Goal: Task Accomplishment & Management: Use online tool/utility

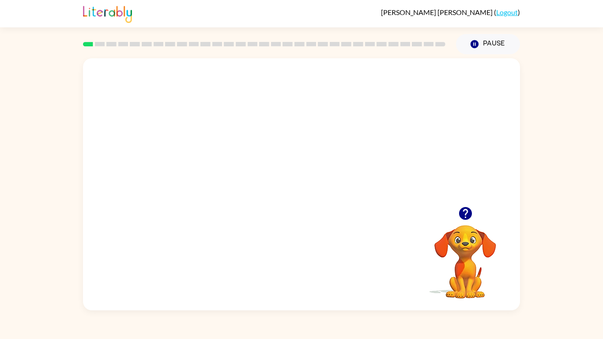
click at [279, 139] on video "Your browser must support playing .mp4 files to use Literably. Please try using…" at bounding box center [301, 132] width 437 height 148
click at [302, 167] on video "Your browser must support playing .mp4 files to use Literably. Please try using…" at bounding box center [301, 132] width 437 height 148
click at [306, 189] on div at bounding box center [301, 188] width 56 height 32
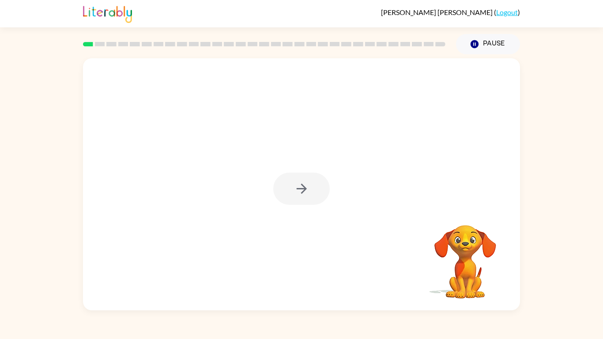
click at [306, 189] on div at bounding box center [301, 188] width 56 height 32
click at [306, 189] on icon "button" at bounding box center [301, 188] width 15 height 15
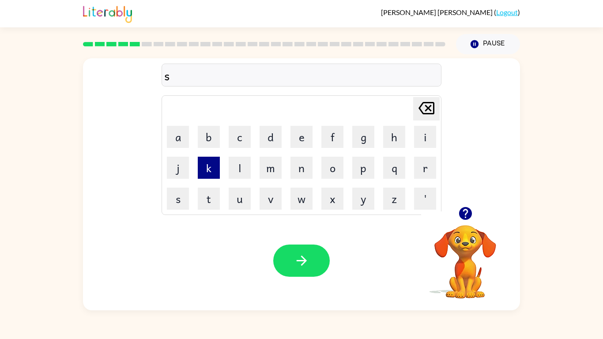
click at [207, 172] on button "k" at bounding box center [209, 168] width 22 height 22
type button "k"
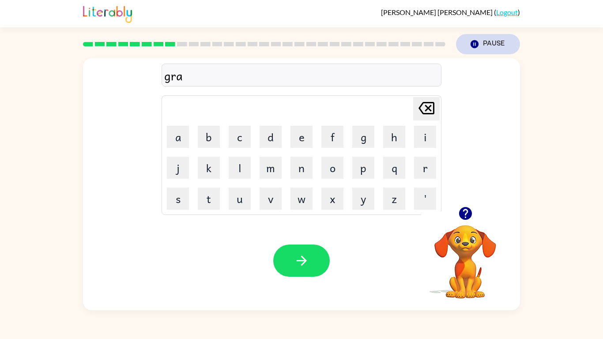
click at [473, 48] on icon "button" at bounding box center [474, 44] width 8 height 8
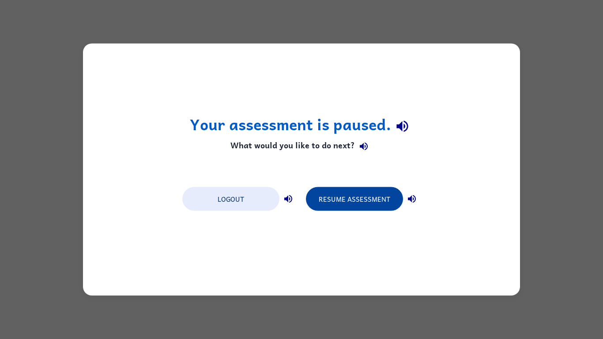
click at [357, 198] on button "Resume Assessment" at bounding box center [354, 199] width 97 height 24
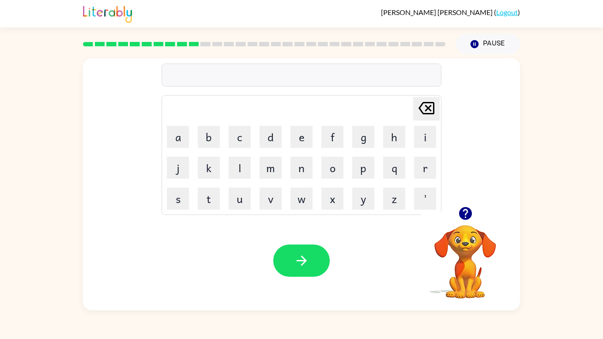
click at [464, 212] on icon "button" at bounding box center [464, 213] width 13 height 13
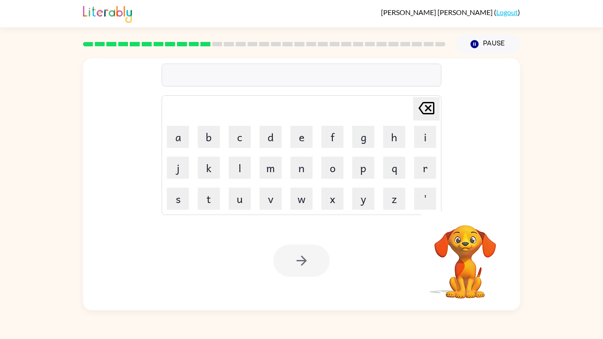
click at [264, 41] on div at bounding box center [264, 44] width 373 height 31
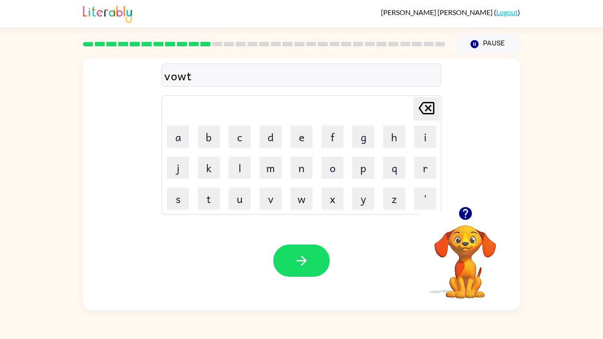
click at [187, 76] on div "vowt" at bounding box center [301, 75] width 274 height 19
click at [185, 76] on div "vowt" at bounding box center [301, 75] width 274 height 19
click at [464, 219] on icon "button" at bounding box center [464, 213] width 13 height 13
click at [468, 228] on video "Your browser must support playing .mp4 files to use Literably. Please try using…" at bounding box center [465, 255] width 88 height 88
click at [465, 206] on icon "button" at bounding box center [464, 213] width 15 height 15
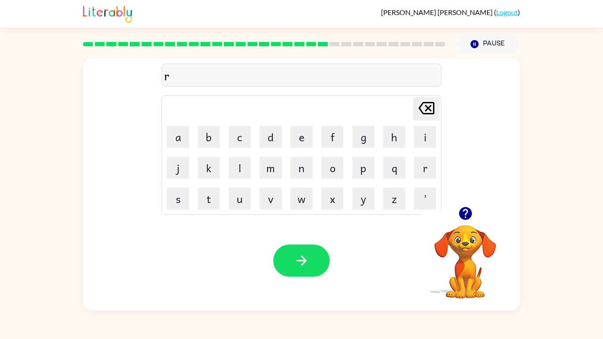
click at [464, 216] on icon "button" at bounding box center [464, 213] width 13 height 13
click at [468, 208] on icon "button" at bounding box center [464, 213] width 13 height 13
click at [465, 206] on div "Delete Delete last character input a b c d e f g h i j k l m n o p q r s t u v …" at bounding box center [301, 184] width 437 height 252
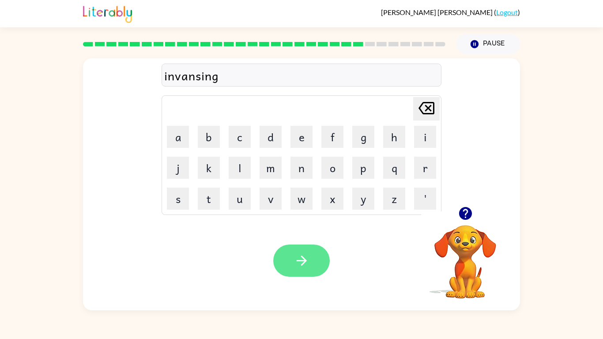
click at [277, 255] on button "button" at bounding box center [301, 260] width 56 height 32
click at [299, 277] on div at bounding box center [301, 260] width 56 height 32
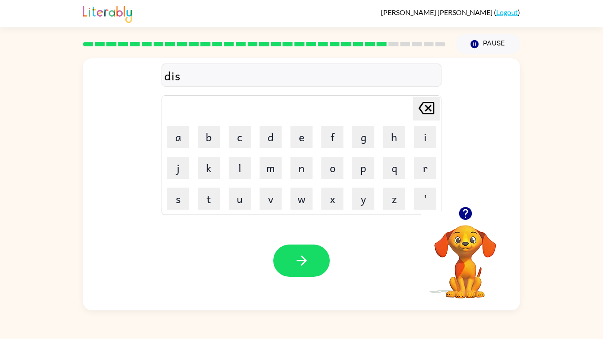
click at [463, 220] on icon "button" at bounding box center [464, 213] width 15 height 15
click at [184, 79] on div "diskovor" at bounding box center [301, 75] width 274 height 19
click at [187, 74] on div "diskovor" at bounding box center [301, 75] width 274 height 19
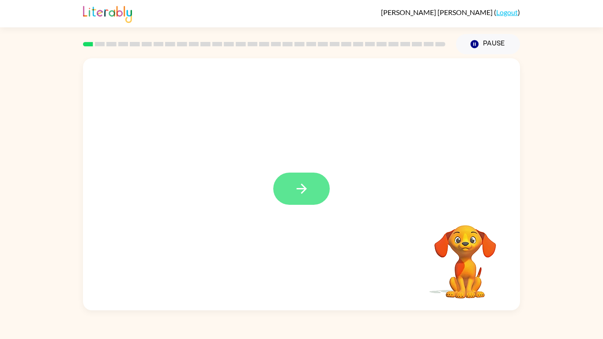
click at [316, 195] on button "button" at bounding box center [301, 188] width 56 height 32
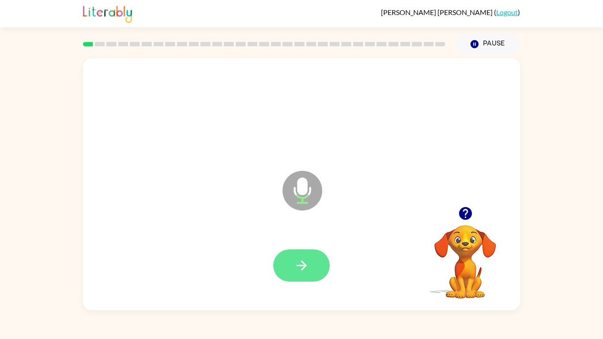
click at [314, 270] on button "button" at bounding box center [301, 265] width 56 height 32
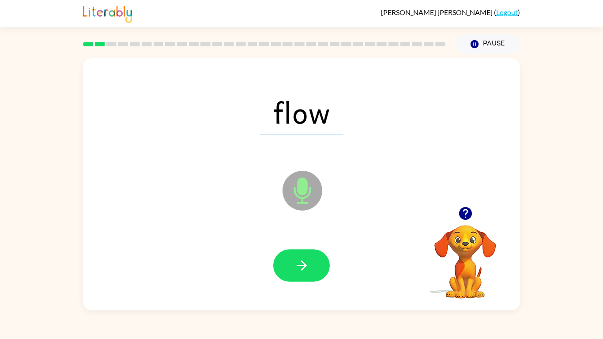
drag, startPoint x: 310, startPoint y: 189, endPoint x: 311, endPoint y: 193, distance: 4.5
click at [311, 193] on icon "Microphone The Microphone is here when it is your turn to talk" at bounding box center [346, 202] width 132 height 66
click at [316, 266] on button "button" at bounding box center [301, 265] width 56 height 32
click at [313, 185] on icon at bounding box center [302, 191] width 40 height 40
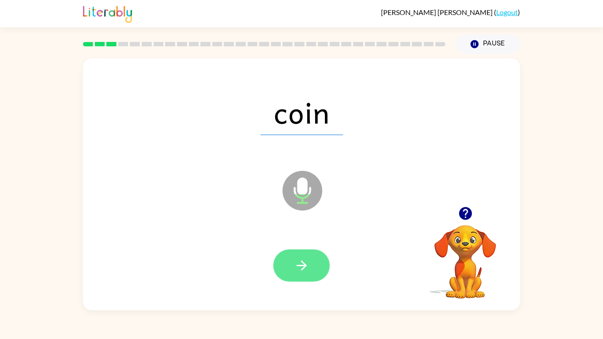
click at [315, 266] on button "button" at bounding box center [301, 265] width 56 height 32
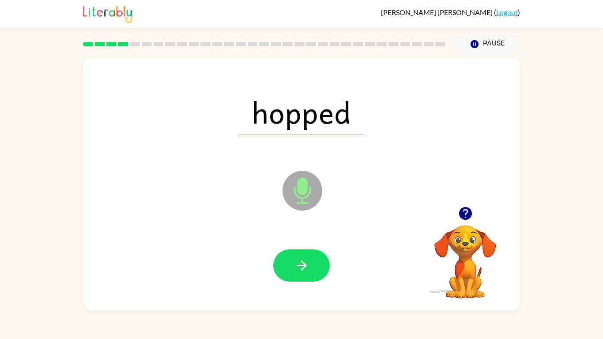
click at [314, 198] on icon at bounding box center [302, 191] width 40 height 40
click at [326, 280] on div at bounding box center [301, 265] width 56 height 32
click at [286, 262] on button "button" at bounding box center [301, 265] width 56 height 32
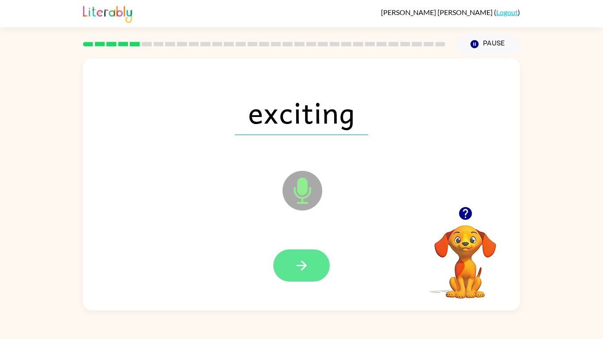
click at [309, 255] on button "button" at bounding box center [301, 265] width 56 height 32
click at [315, 263] on div at bounding box center [301, 265] width 56 height 32
click at [297, 266] on icon "button" at bounding box center [301, 265] width 10 height 10
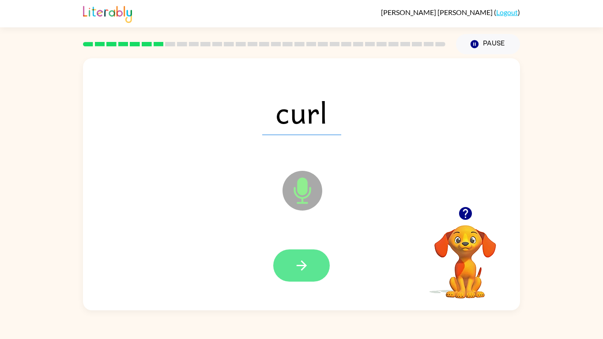
click at [304, 263] on icon "button" at bounding box center [301, 265] width 10 height 10
click at [281, 263] on button "button" at bounding box center [301, 265] width 56 height 32
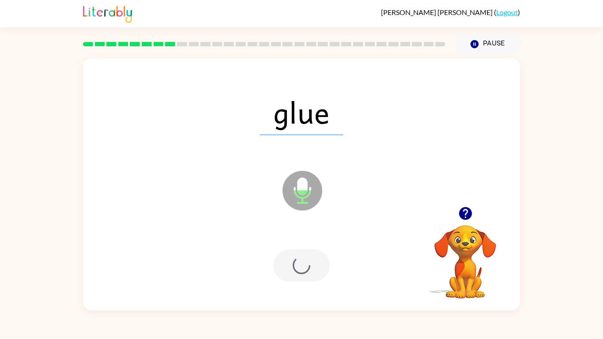
click at [300, 256] on div at bounding box center [301, 265] width 56 height 32
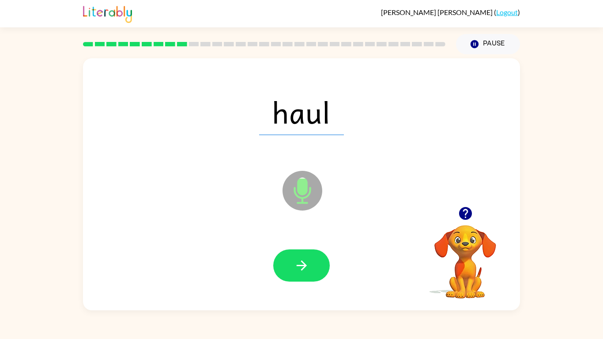
click at [295, 189] on icon "Microphone The Microphone is here when it is your turn to talk" at bounding box center [346, 202] width 132 height 66
click at [307, 256] on button "button" at bounding box center [301, 265] width 56 height 32
click at [303, 188] on icon "Microphone The Microphone is here when it is your turn to talk" at bounding box center [346, 202] width 132 height 66
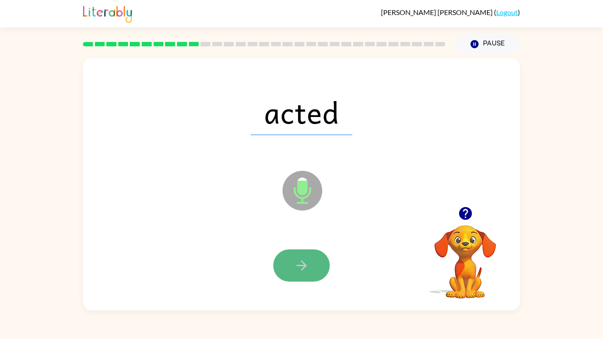
click at [298, 257] on button "button" at bounding box center [301, 265] width 56 height 32
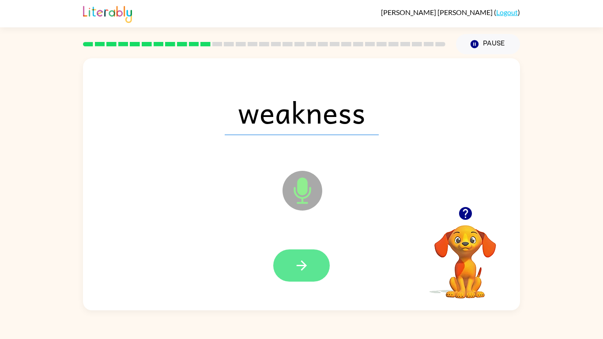
click at [318, 261] on button "button" at bounding box center [301, 265] width 56 height 32
click at [311, 257] on div at bounding box center [301, 265] width 56 height 32
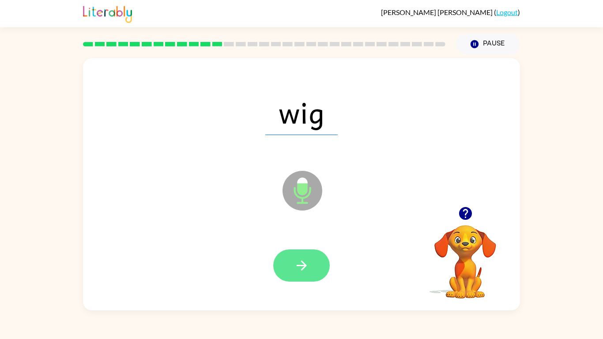
click at [304, 250] on button "button" at bounding box center [301, 265] width 56 height 32
click at [300, 257] on div at bounding box center [301, 265] width 56 height 32
click at [306, 271] on div at bounding box center [301, 265] width 56 height 32
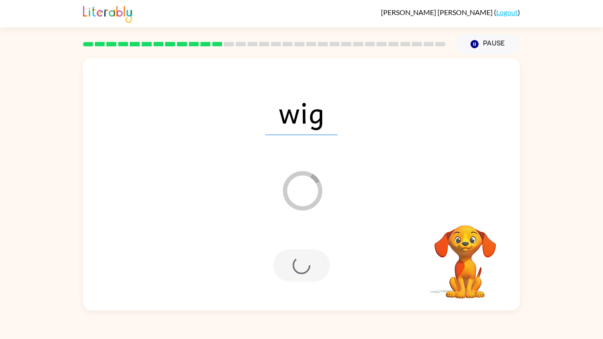
click at [305, 274] on div at bounding box center [301, 265] width 56 height 32
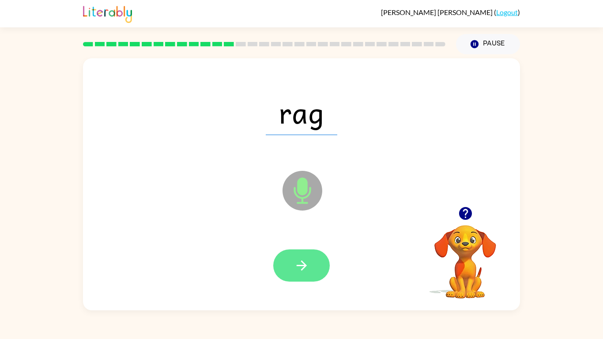
click at [305, 261] on icon "button" at bounding box center [301, 265] width 15 height 15
click at [303, 260] on div at bounding box center [301, 265] width 56 height 32
click at [311, 268] on div at bounding box center [301, 265] width 56 height 32
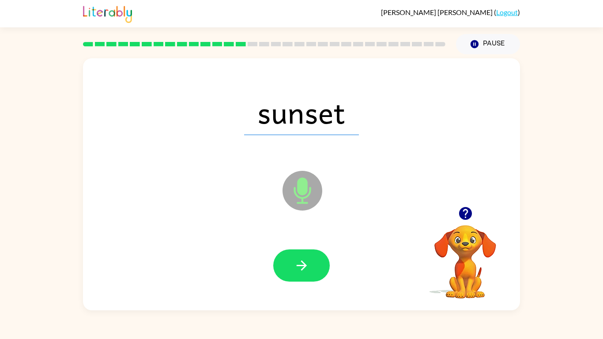
click at [329, 261] on div at bounding box center [301, 265] width 56 height 32
click at [312, 262] on button "button" at bounding box center [301, 265] width 56 height 32
click at [314, 266] on div at bounding box center [301, 265] width 56 height 32
click at [313, 266] on div at bounding box center [301, 265] width 56 height 32
click at [490, 125] on div "tilt" at bounding box center [301, 112] width 419 height 72
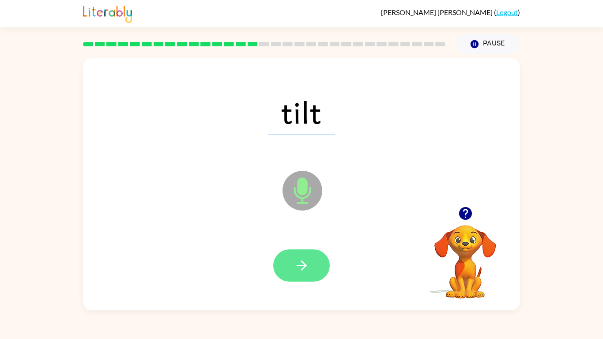
click at [314, 259] on button "button" at bounding box center [301, 265] width 56 height 32
click at [318, 257] on div at bounding box center [301, 265] width 56 height 32
click at [314, 262] on div at bounding box center [301, 265] width 56 height 32
click at [324, 257] on div at bounding box center [301, 265] width 56 height 32
click at [301, 266] on icon "button" at bounding box center [301, 265] width 10 height 10
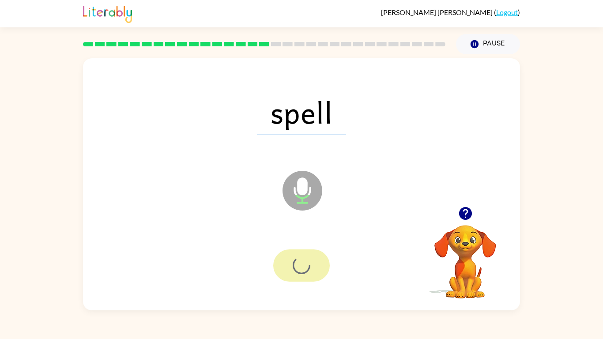
click at [307, 269] on div at bounding box center [301, 265] width 56 height 32
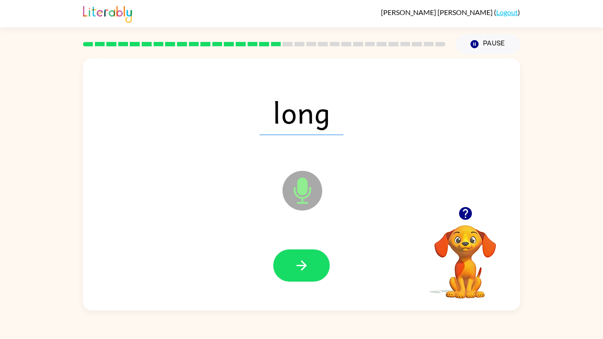
click at [301, 195] on icon at bounding box center [302, 191] width 40 height 40
click at [300, 255] on button "button" at bounding box center [301, 265] width 56 height 32
click at [302, 258] on div at bounding box center [301, 265] width 56 height 32
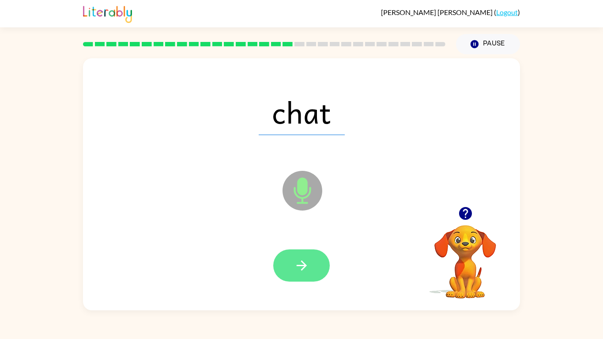
click at [311, 276] on button "button" at bounding box center [301, 265] width 56 height 32
click at [300, 262] on div at bounding box center [301, 265] width 56 height 32
click at [306, 265] on div at bounding box center [301, 265] width 56 height 32
click at [311, 255] on button "button" at bounding box center [301, 265] width 56 height 32
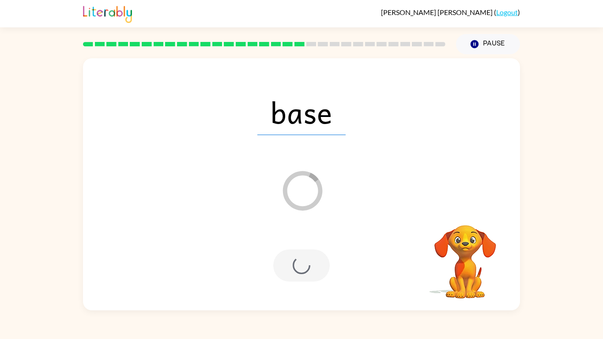
click at [303, 243] on div at bounding box center [301, 265] width 419 height 72
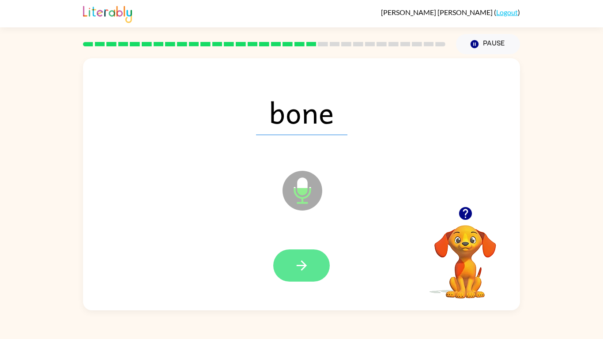
click at [313, 267] on button "button" at bounding box center [301, 265] width 56 height 32
click at [319, 266] on div at bounding box center [301, 265] width 56 height 32
click at [315, 254] on div at bounding box center [301, 265] width 56 height 32
click at [308, 268] on icon "button" at bounding box center [301, 265] width 15 height 15
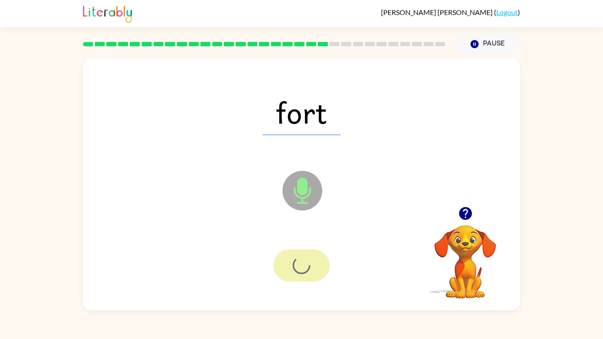
click at [306, 273] on div at bounding box center [301, 265] width 56 height 32
click at [311, 265] on div at bounding box center [301, 265] width 56 height 32
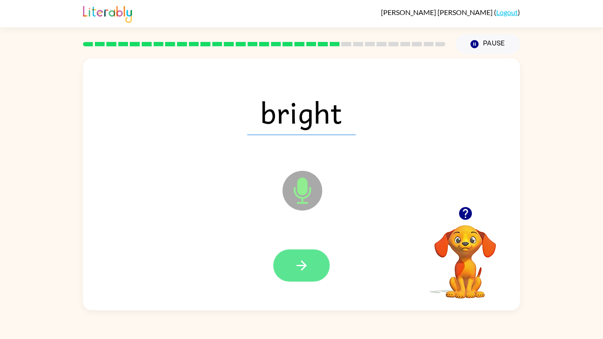
click at [285, 266] on button "button" at bounding box center [301, 265] width 56 height 32
click at [297, 274] on div at bounding box center [301, 265] width 56 height 32
click at [310, 273] on div at bounding box center [301, 265] width 56 height 32
click at [305, 278] on div at bounding box center [301, 265] width 56 height 32
click at [318, 277] on button "button" at bounding box center [301, 265] width 56 height 32
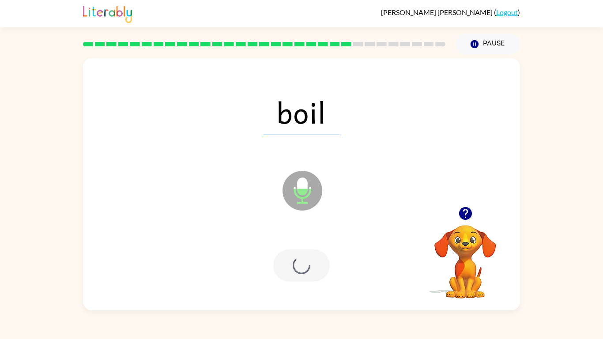
click at [324, 277] on div at bounding box center [301, 265] width 56 height 32
click at [317, 271] on div at bounding box center [301, 265] width 56 height 32
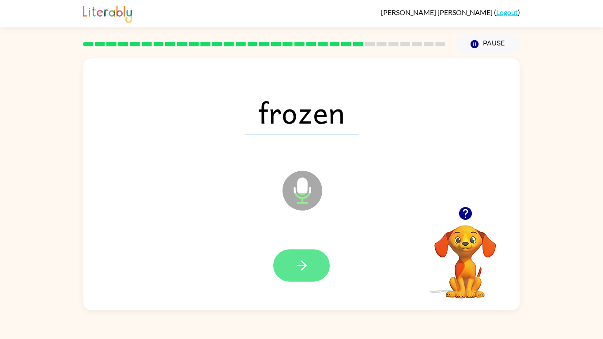
click at [305, 262] on icon "button" at bounding box center [301, 265] width 15 height 15
click at [302, 272] on div at bounding box center [301, 265] width 56 height 32
click at [303, 273] on div at bounding box center [301, 265] width 56 height 32
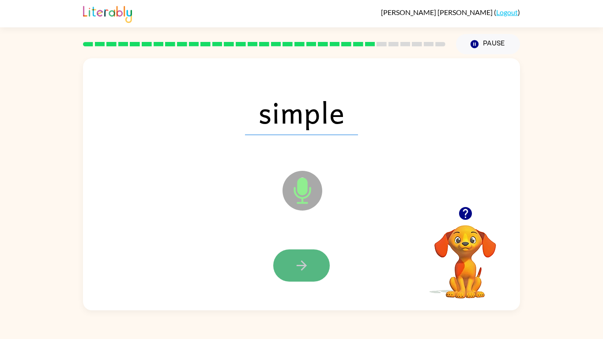
click at [300, 272] on icon "button" at bounding box center [301, 265] width 15 height 15
click at [297, 270] on div at bounding box center [301, 265] width 56 height 32
click at [303, 268] on div at bounding box center [301, 265] width 56 height 32
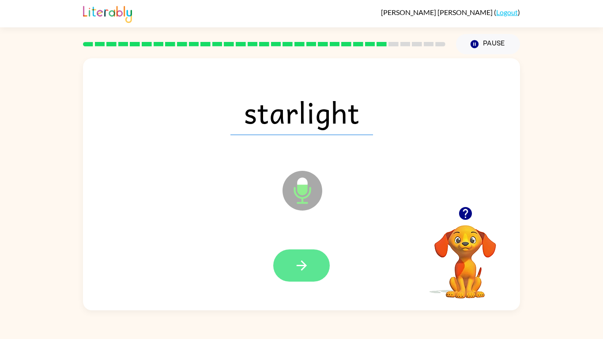
click at [294, 269] on icon "button" at bounding box center [301, 265] width 15 height 15
click at [301, 273] on div at bounding box center [301, 265] width 56 height 32
click at [303, 269] on div at bounding box center [301, 265] width 56 height 32
click at [302, 274] on button "button" at bounding box center [301, 265] width 56 height 32
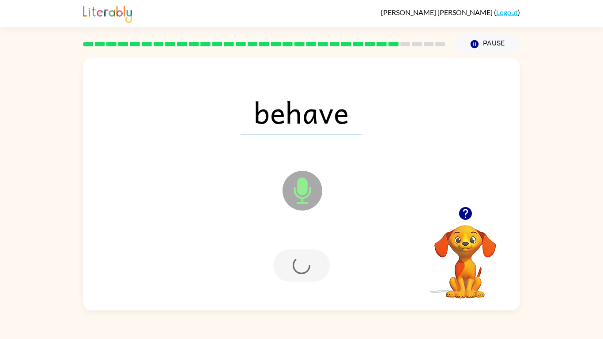
click at [305, 258] on div at bounding box center [301, 265] width 56 height 32
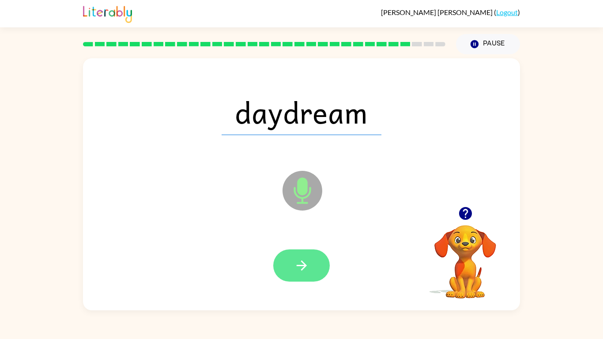
click at [300, 273] on icon "button" at bounding box center [301, 265] width 15 height 15
click at [303, 273] on div at bounding box center [301, 265] width 56 height 32
click at [311, 270] on div at bounding box center [301, 265] width 56 height 32
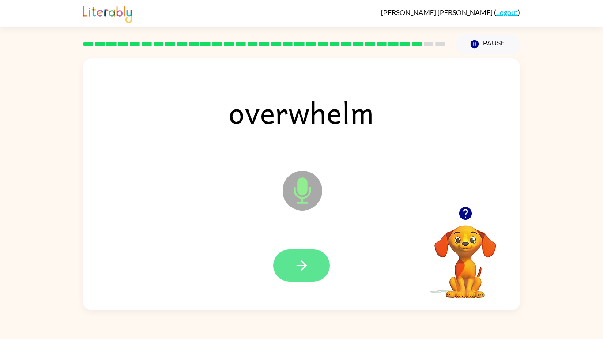
click at [306, 267] on icon "button" at bounding box center [301, 265] width 15 height 15
click at [307, 273] on div at bounding box center [301, 265] width 56 height 32
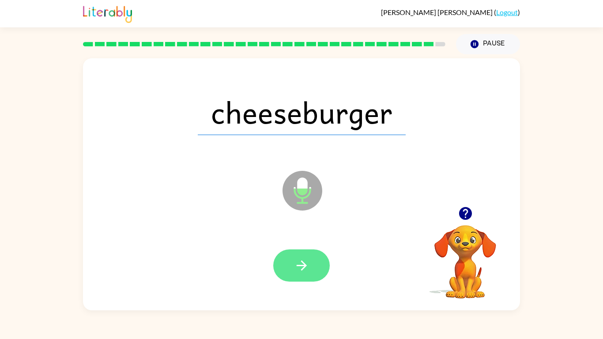
click at [286, 276] on button "button" at bounding box center [301, 265] width 56 height 32
click at [298, 266] on div at bounding box center [301, 265] width 56 height 32
click at [301, 268] on div at bounding box center [301, 265] width 56 height 32
